Goal: Use online tool/utility: Utilize a website feature to perform a specific function

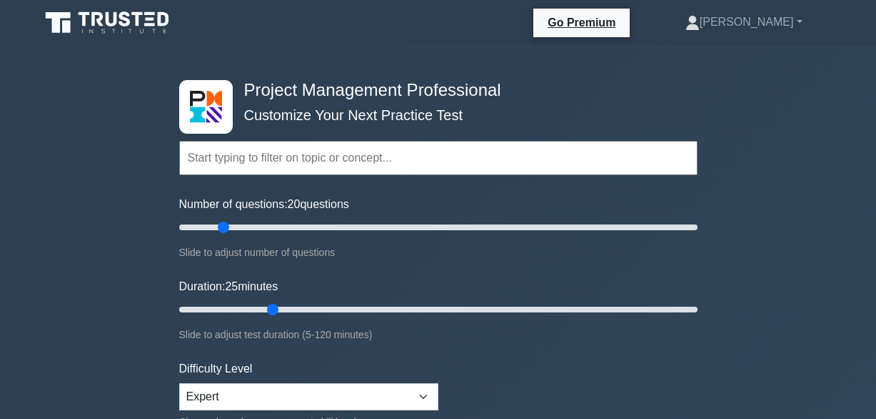
select select "expert"
click at [378, 226] on input "Number of questions: 20 questions" at bounding box center [438, 227] width 519 height 17
click at [418, 227] on input "Number of questions: 95 questions" at bounding box center [438, 227] width 519 height 17
type input "100"
click at [425, 227] on input "Number of questions: 95 questions" at bounding box center [438, 227] width 519 height 17
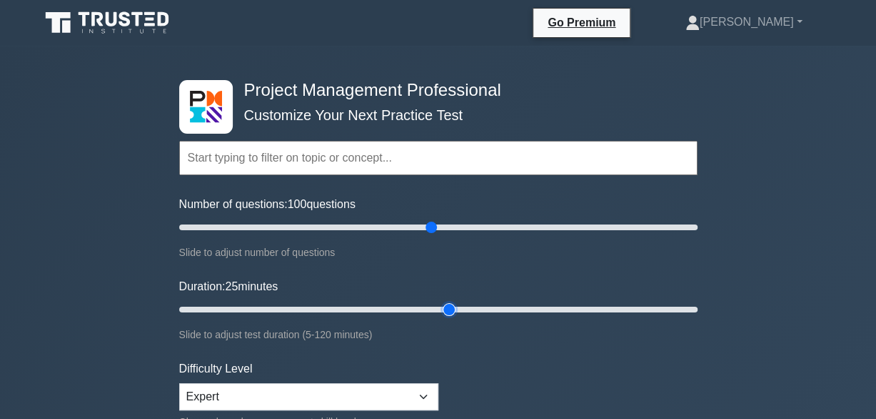
click at [447, 306] on input "Duration: 25 minutes" at bounding box center [438, 309] width 519 height 17
click at [467, 307] on input "Duration: 70 minutes" at bounding box center [438, 309] width 519 height 17
click at [485, 307] on input "Duration: 70 minutes" at bounding box center [438, 309] width 519 height 17
click at [510, 306] on input "Duration: 75 minutes" at bounding box center [438, 309] width 519 height 17
click at [531, 307] on input "Duration: 85 minutes" at bounding box center [438, 309] width 519 height 17
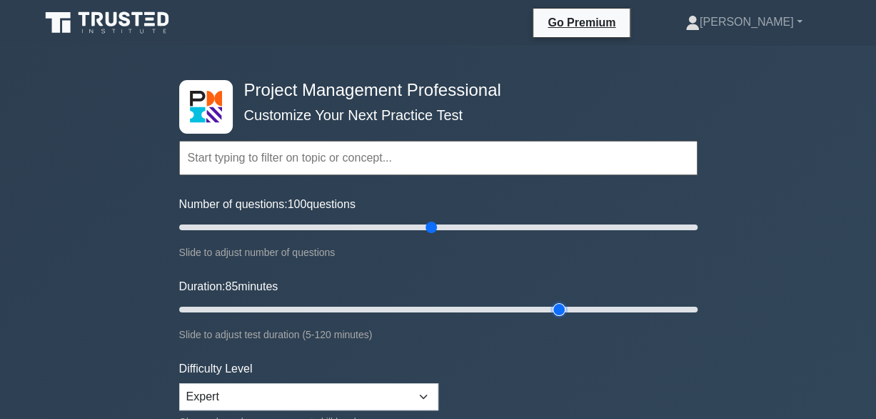
click at [555, 307] on input "Duration: 85 minutes" at bounding box center [438, 309] width 519 height 17
click at [578, 307] on input "Duration: 95 minutes" at bounding box center [438, 309] width 519 height 17
click at [598, 307] on input "Duration: 100 minutes" at bounding box center [438, 309] width 519 height 17
type input "105"
click at [623, 307] on input "Duration: 105 minutes" at bounding box center [438, 309] width 519 height 17
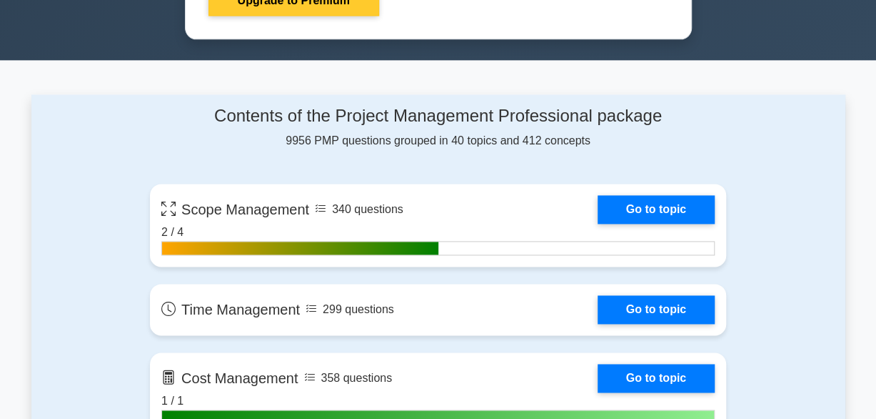
scroll to position [571, 0]
